Goal: Transaction & Acquisition: Purchase product/service

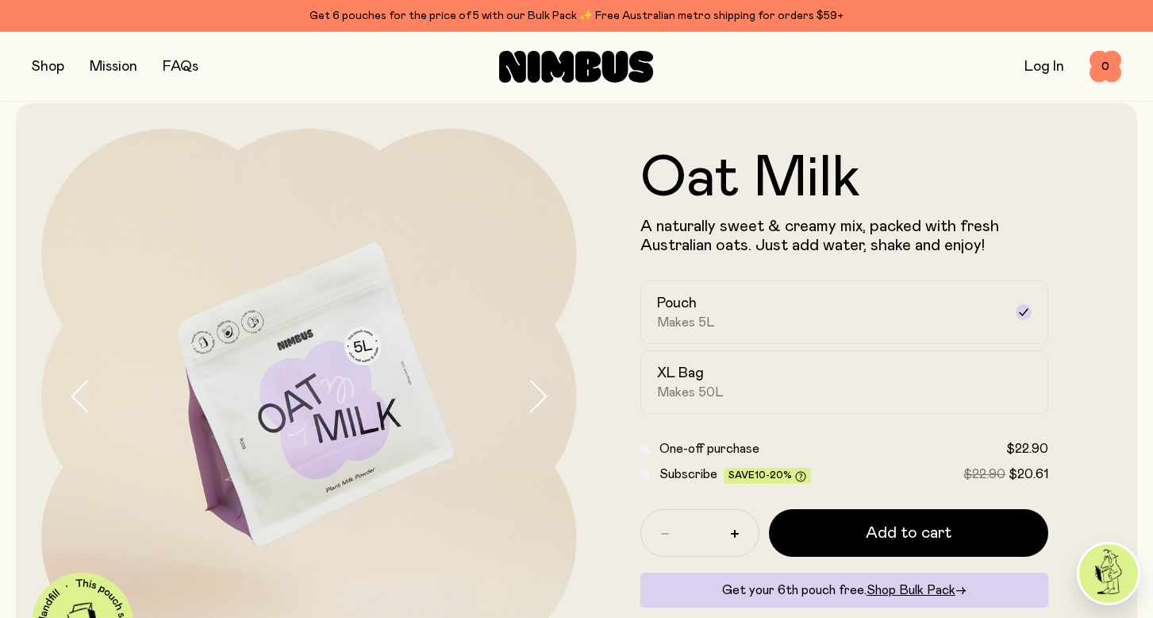
click at [55, 73] on button "button" at bounding box center [48, 67] width 33 height 22
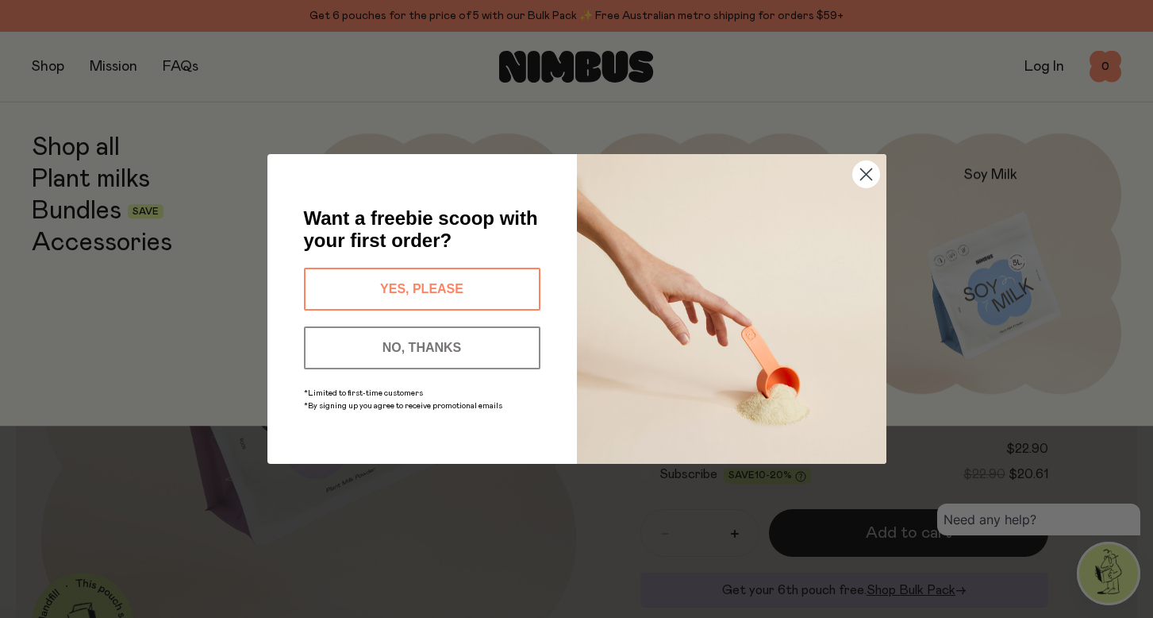
click at [470, 345] on button "NO, THANKS" at bounding box center [422, 347] width 237 height 43
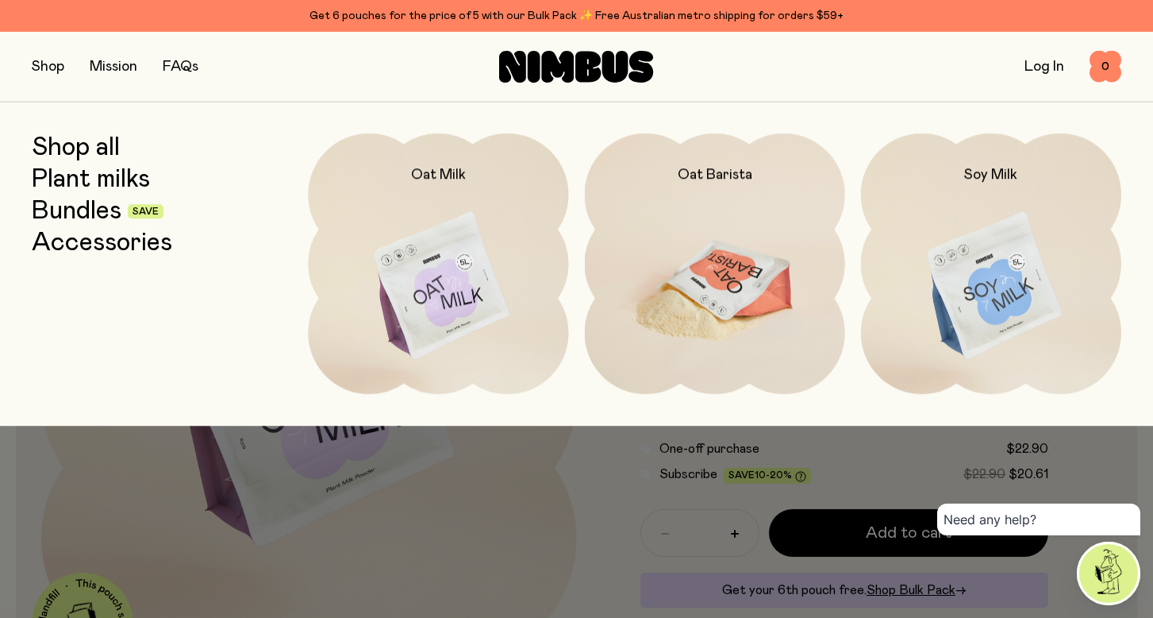
click at [646, 287] on img at bounding box center [715, 286] width 260 height 306
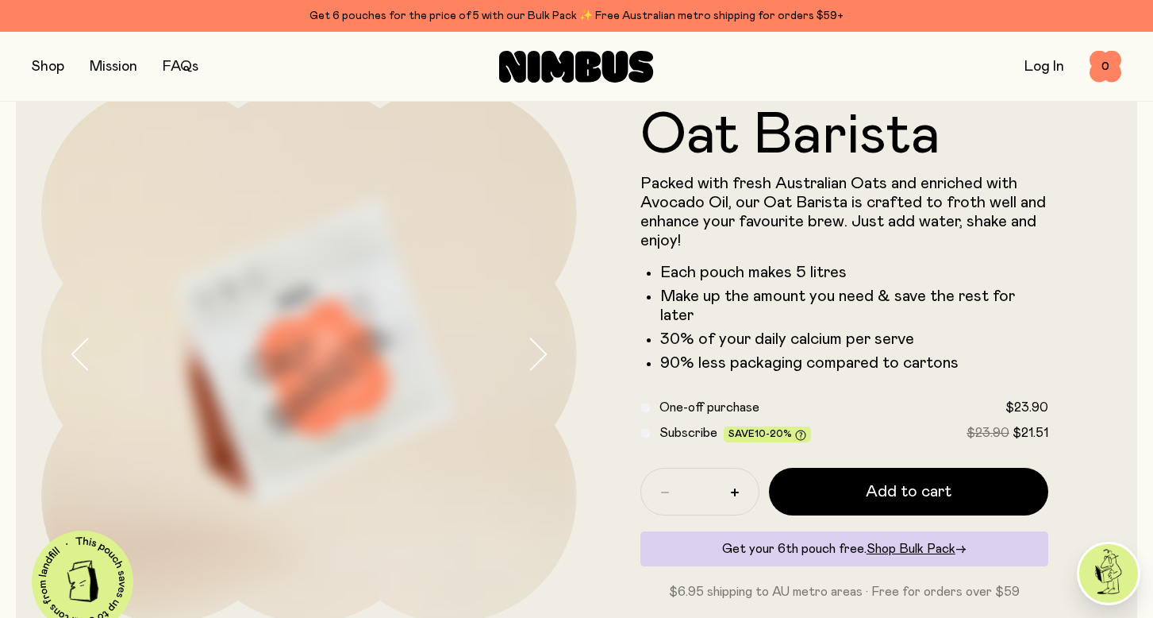
scroll to position [61, 0]
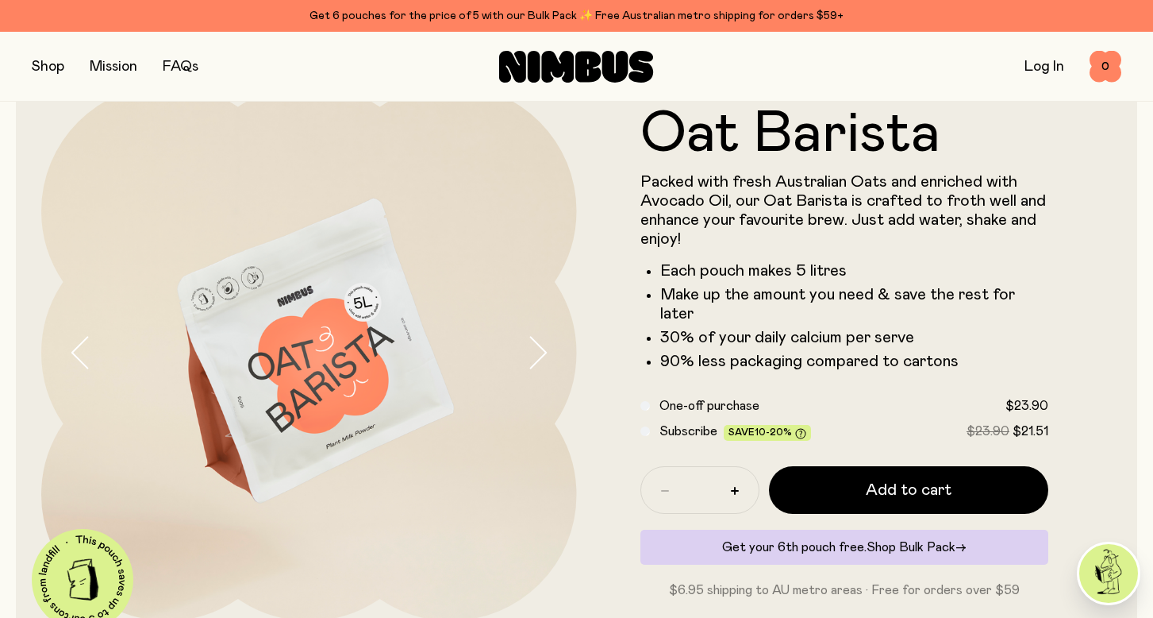
click at [935, 541] on span "Shop Bulk Pack" at bounding box center [911, 547] width 89 height 13
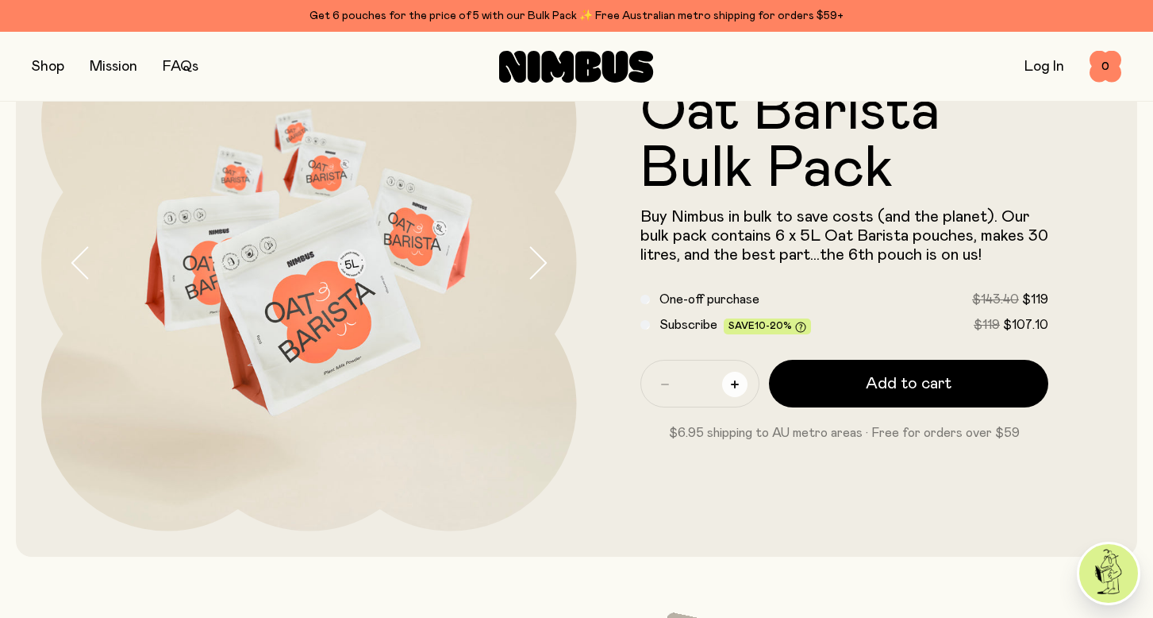
scroll to position [166, 0]
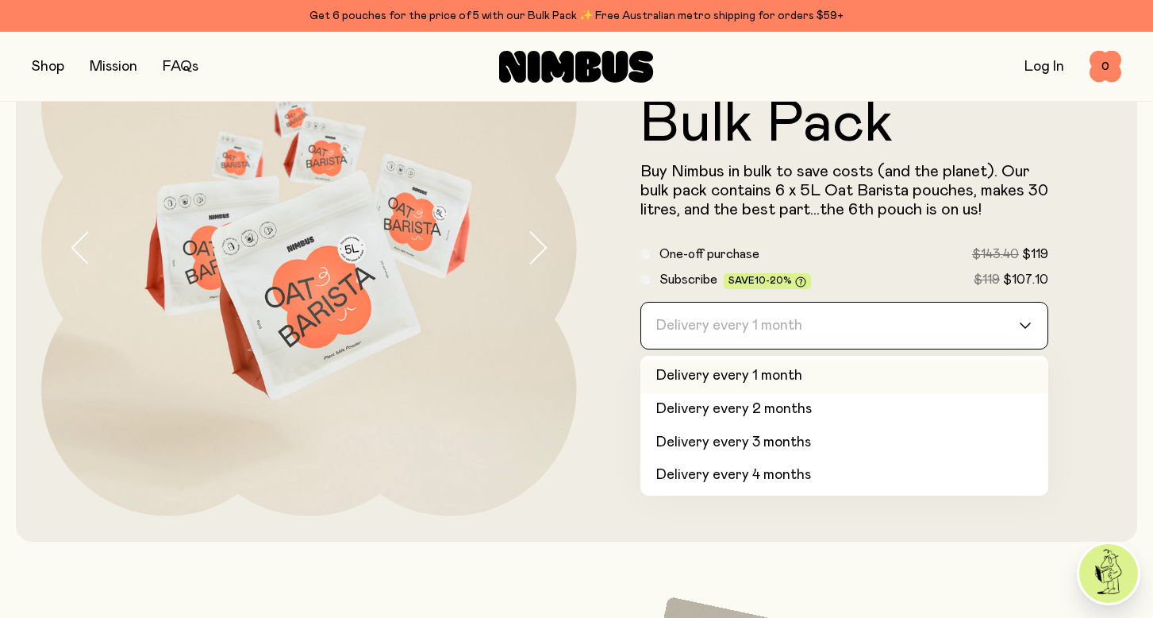
click at [741, 328] on div "Delivery every 1 month" at bounding box center [830, 325] width 379 height 46
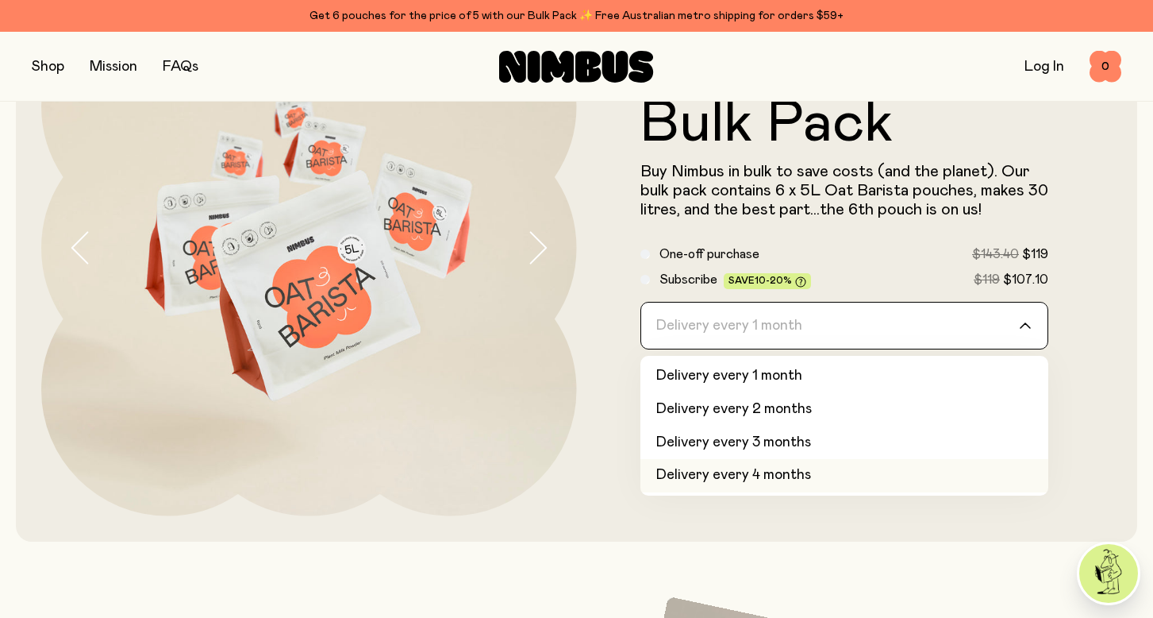
click at [752, 474] on li "Delivery every 4 months" at bounding box center [845, 475] width 409 height 33
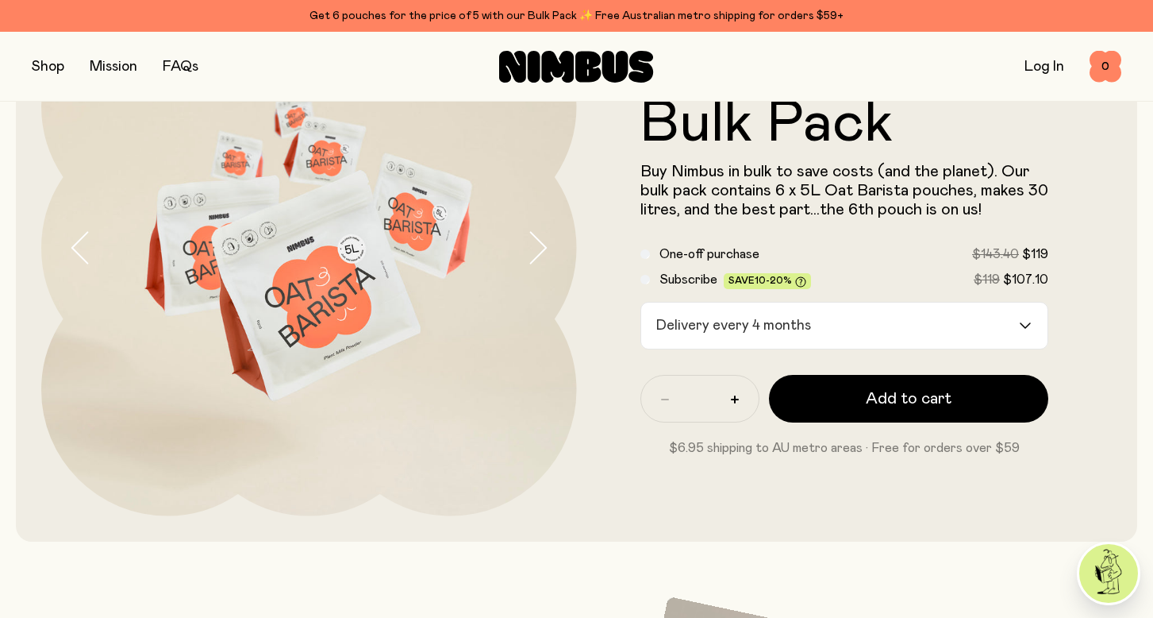
click at [751, 321] on div "Delivery every 4 months" at bounding box center [830, 325] width 379 height 46
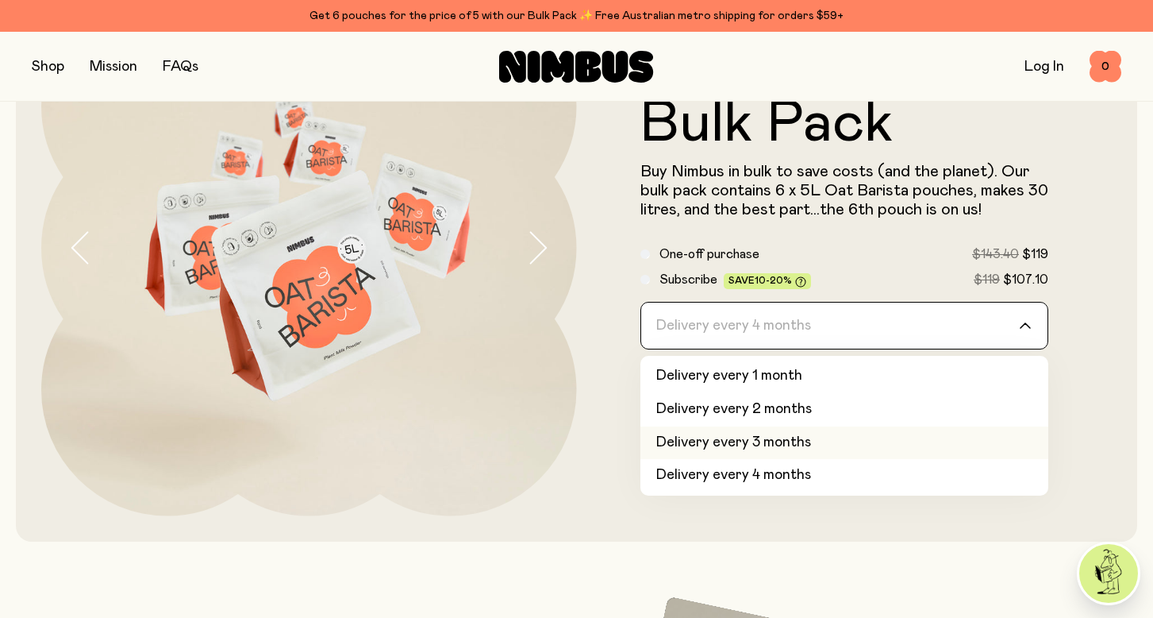
click at [739, 440] on li "Delivery every 3 months" at bounding box center [845, 442] width 409 height 33
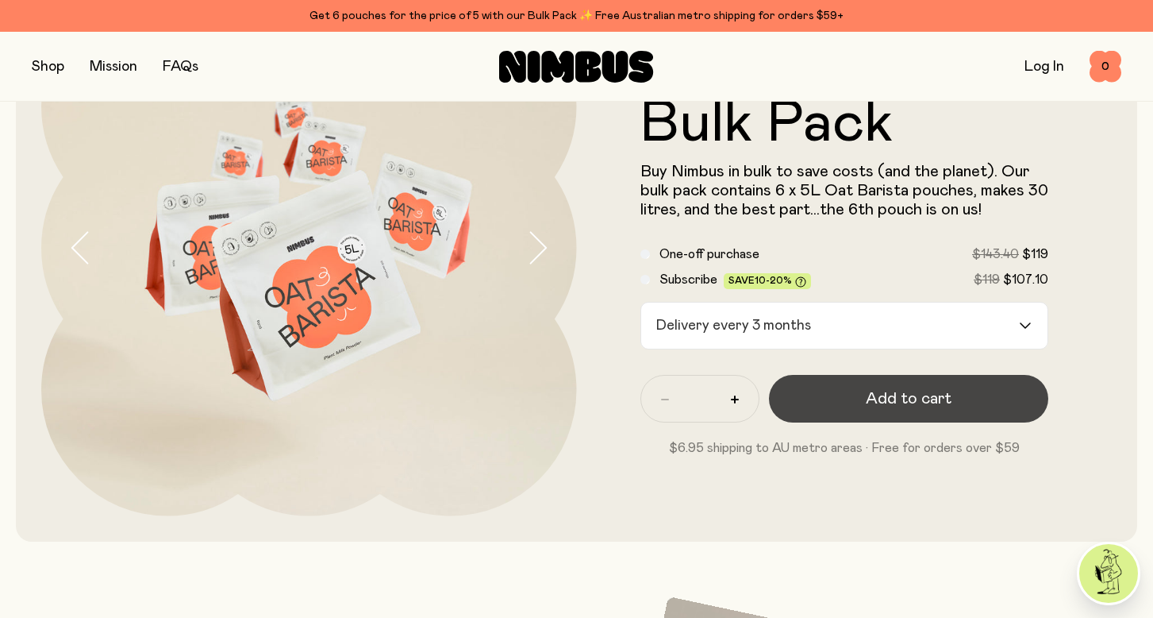
click at [841, 402] on button "Add to cart" at bounding box center [909, 399] width 280 height 48
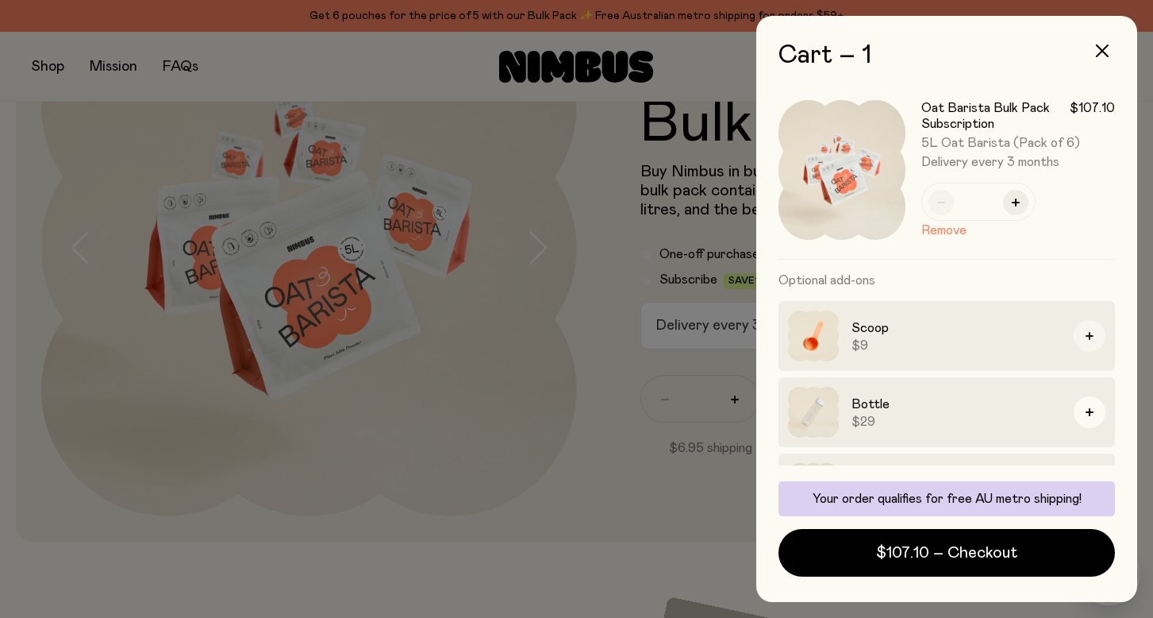
scroll to position [66, 0]
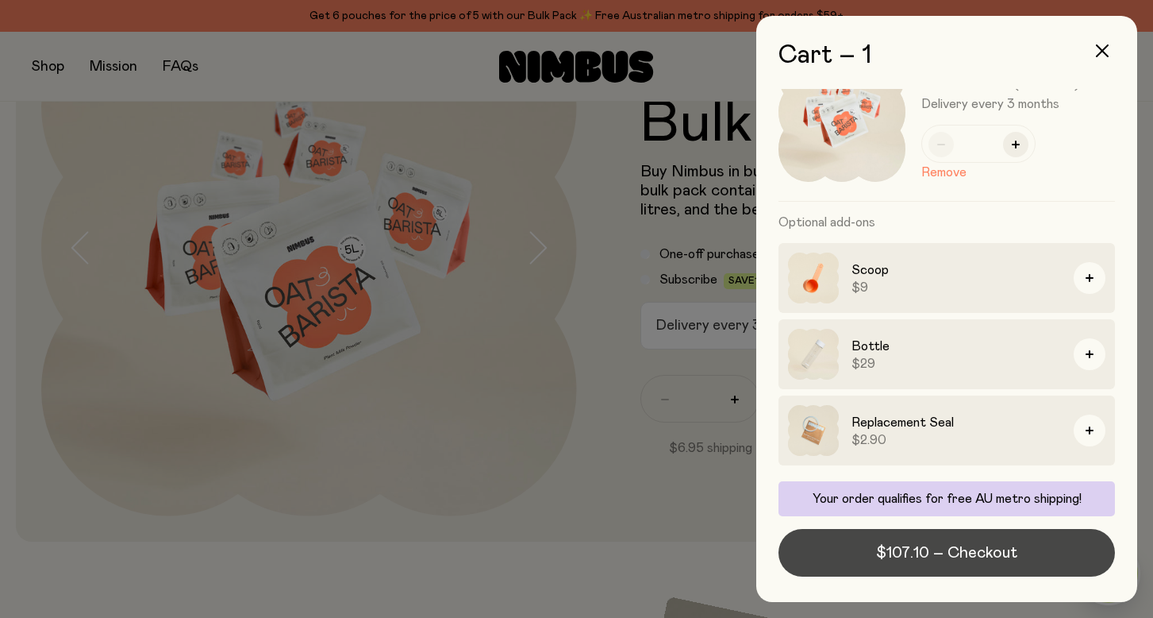
click at [876, 543] on span "$107.10 – Checkout" at bounding box center [946, 552] width 141 height 22
